Goal: Complete application form

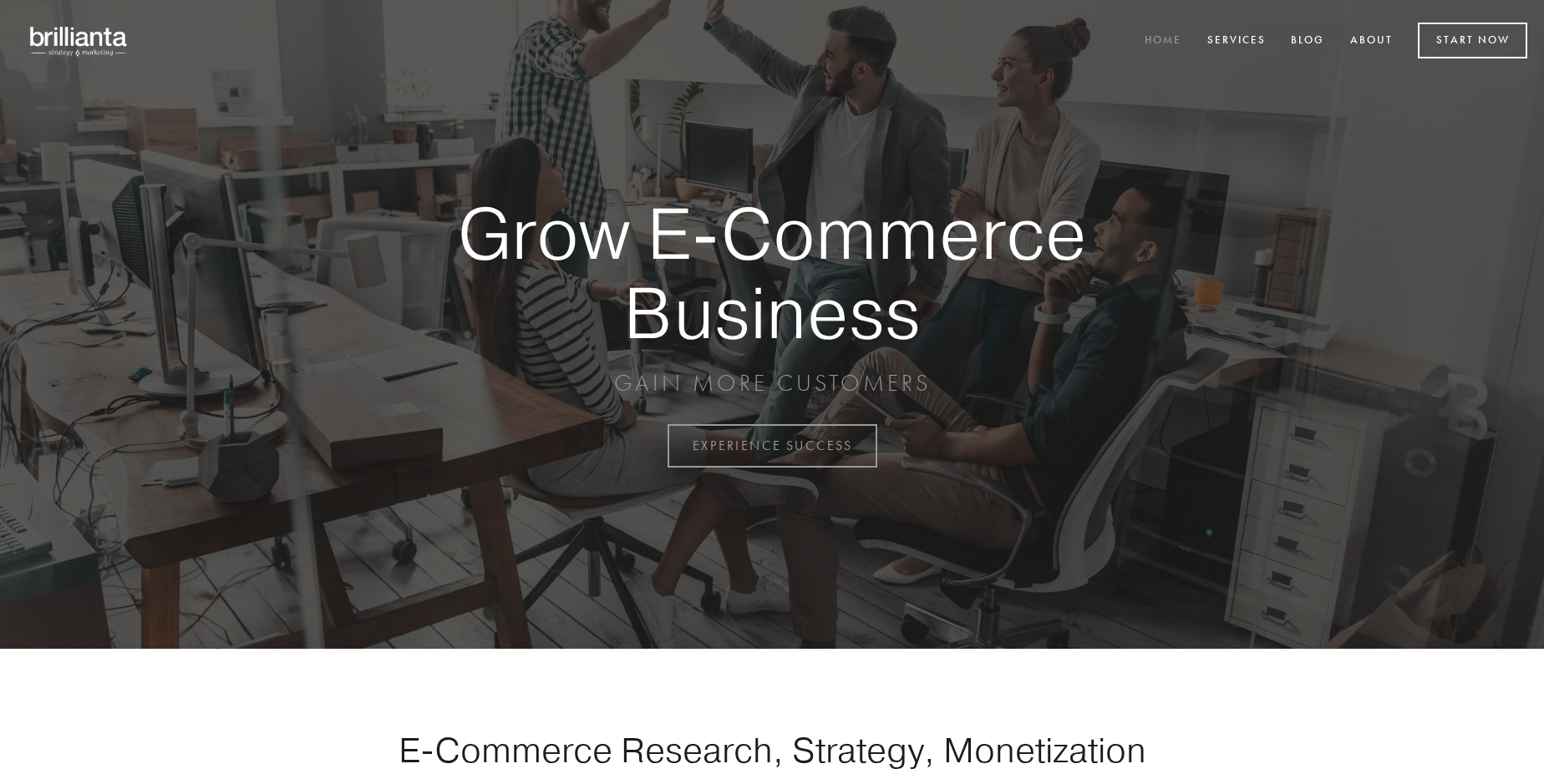
scroll to position [4379, 0]
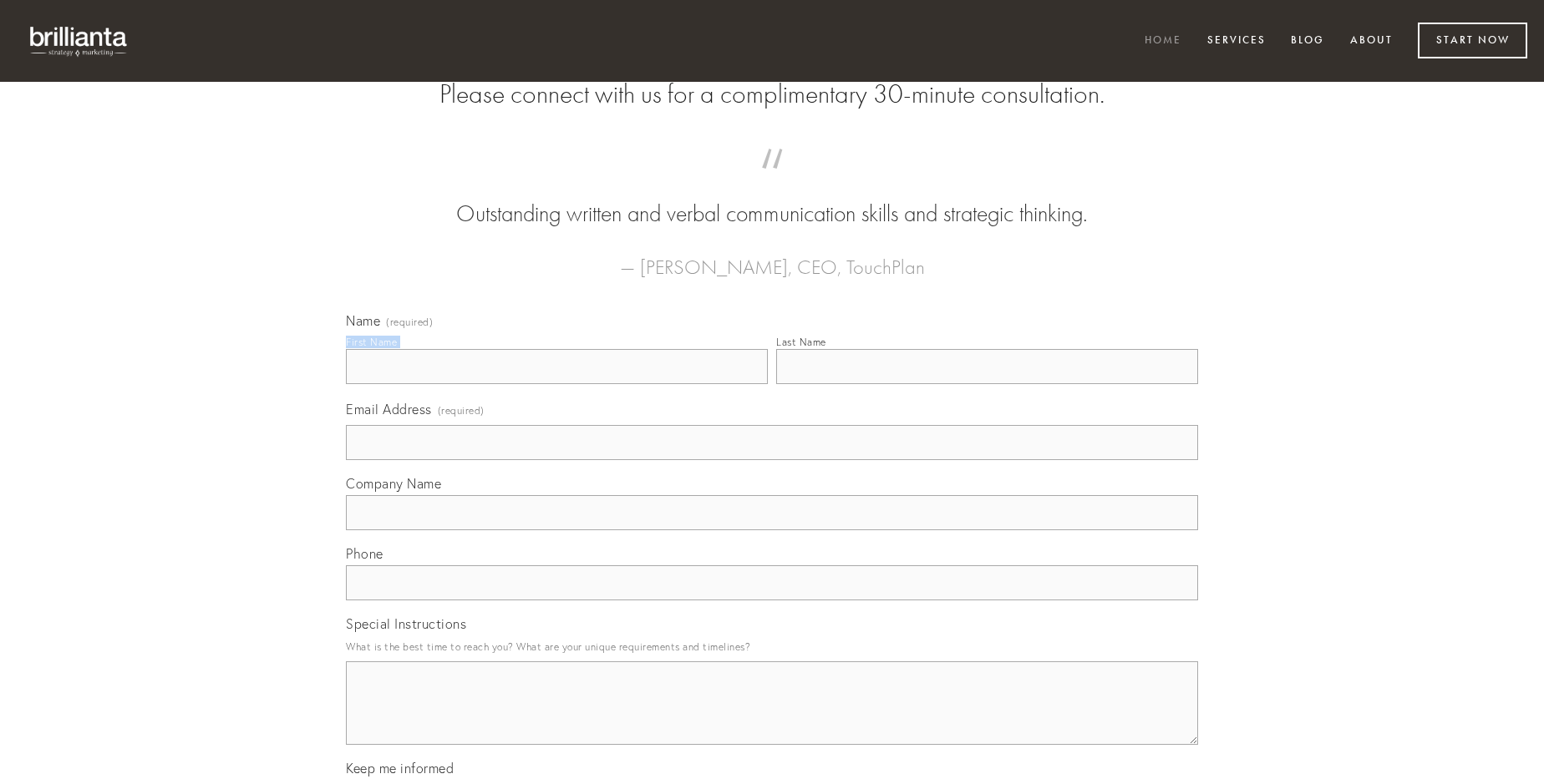
type input "[PERSON_NAME]"
click at [986, 384] on input "Last Name" at bounding box center [986, 367] width 422 height 35
type input "[PERSON_NAME]"
click at [772, 460] on input "Email Address (required)" at bounding box center [772, 442] width 852 height 35
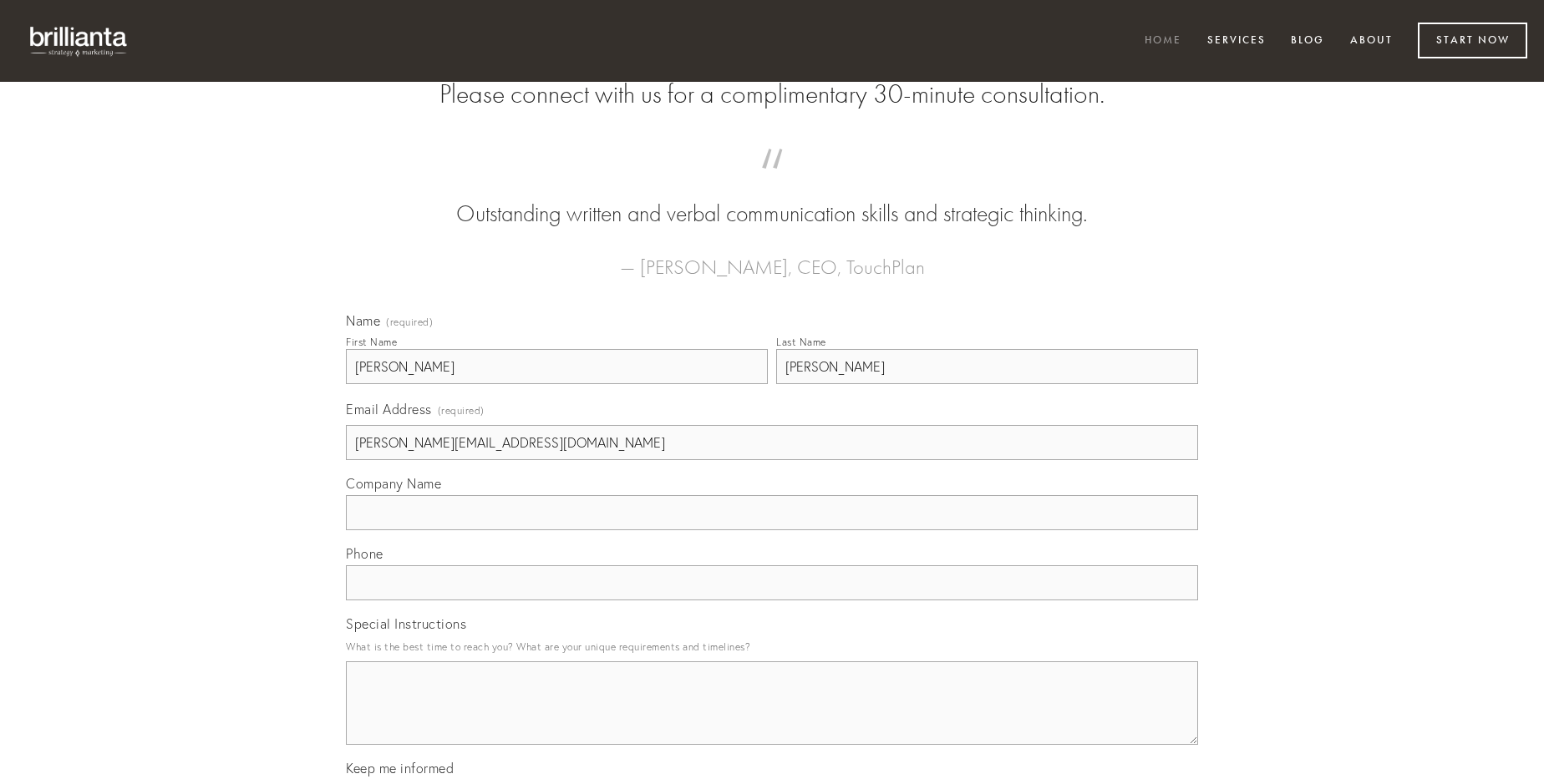
type input "[PERSON_NAME][EMAIL_ADDRESS][DOMAIN_NAME]"
click at [772, 530] on input "Company Name" at bounding box center [772, 513] width 852 height 35
type input "peior"
click at [772, 600] on input "text" at bounding box center [772, 583] width 852 height 35
click at [772, 718] on textarea "Special Instructions" at bounding box center [772, 703] width 852 height 83
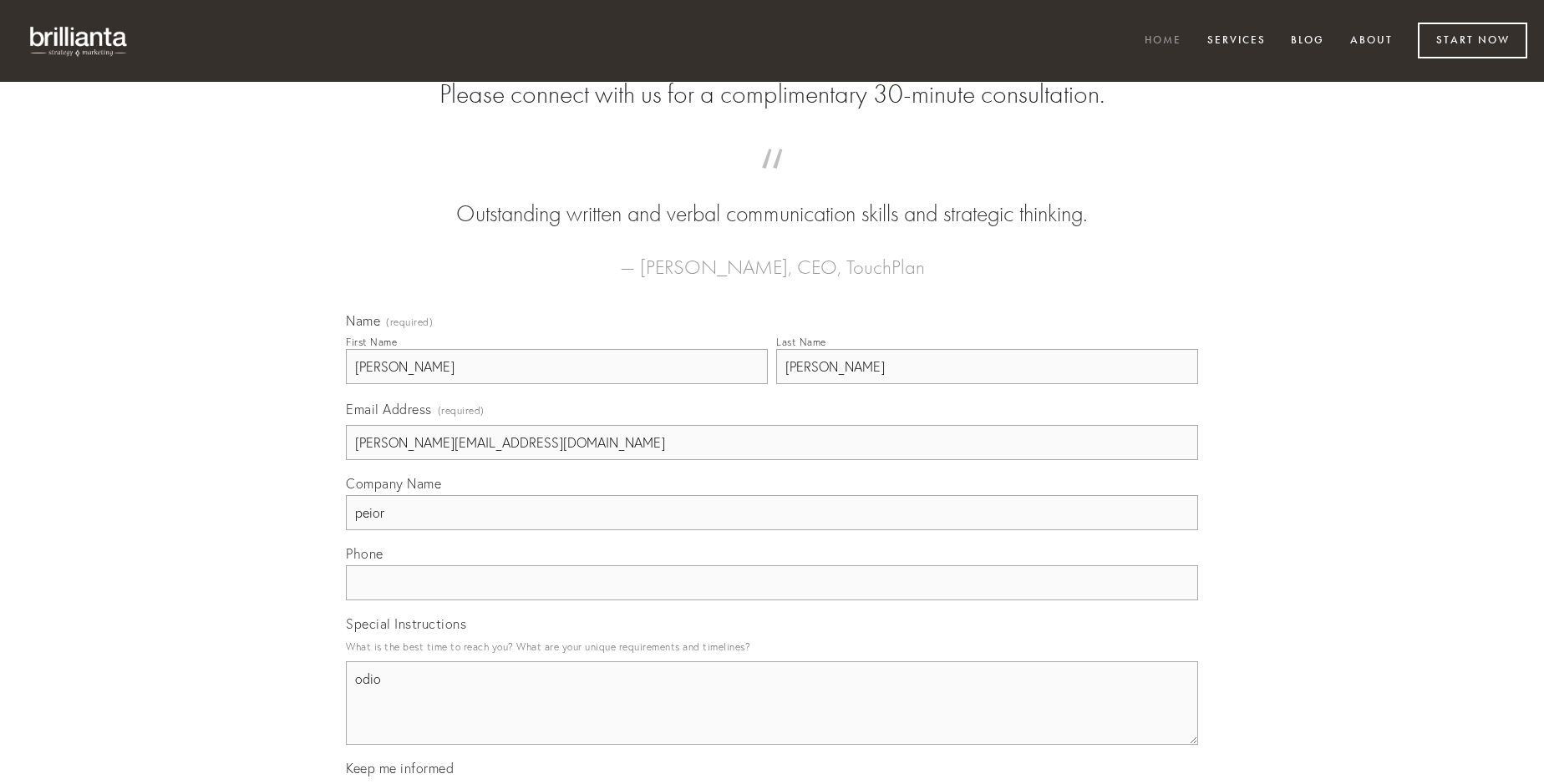
type textarea "odio"
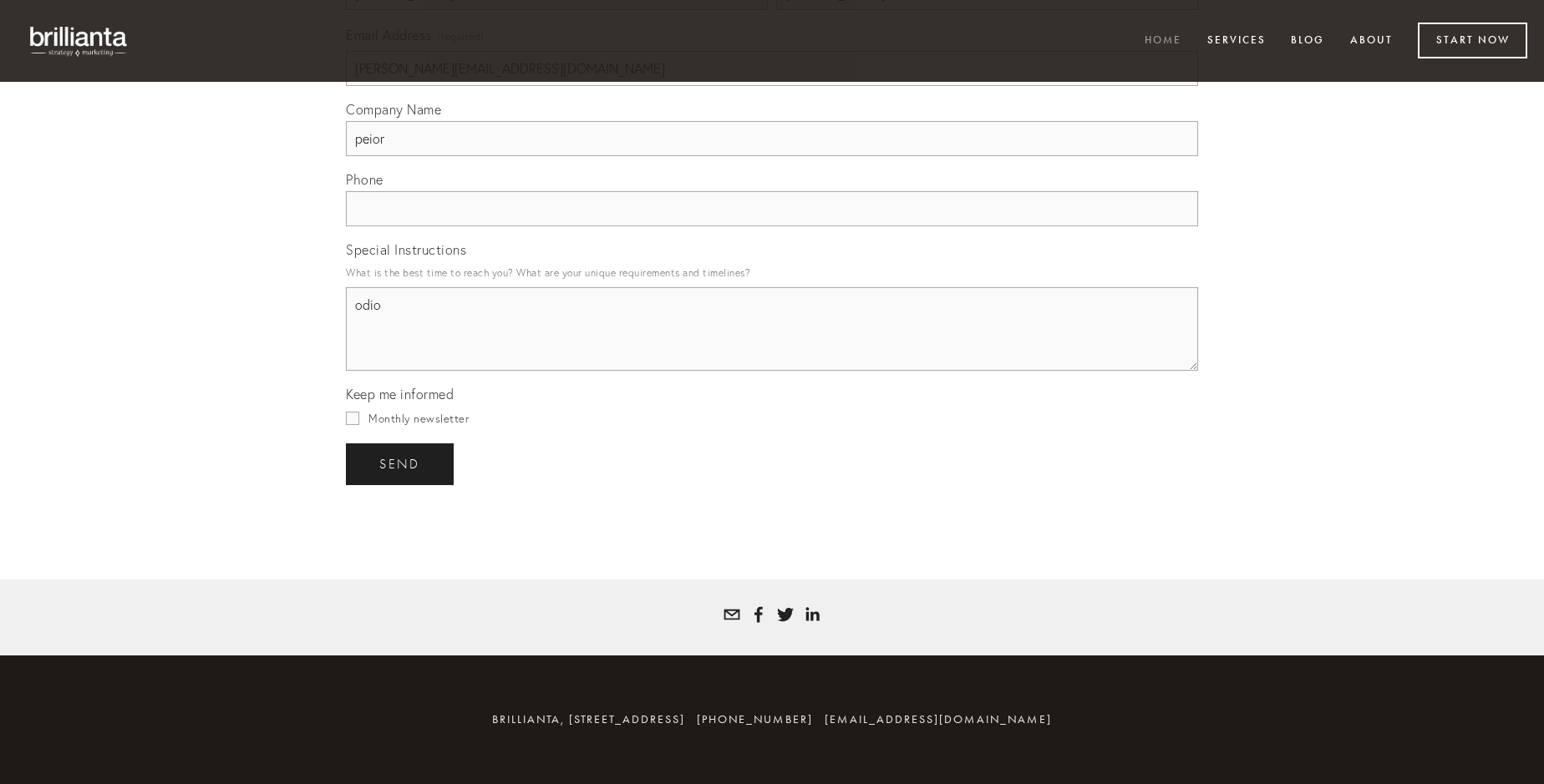
click at [401, 464] on span "send" at bounding box center [400, 464] width 41 height 15
